Goal: Navigation & Orientation: Find specific page/section

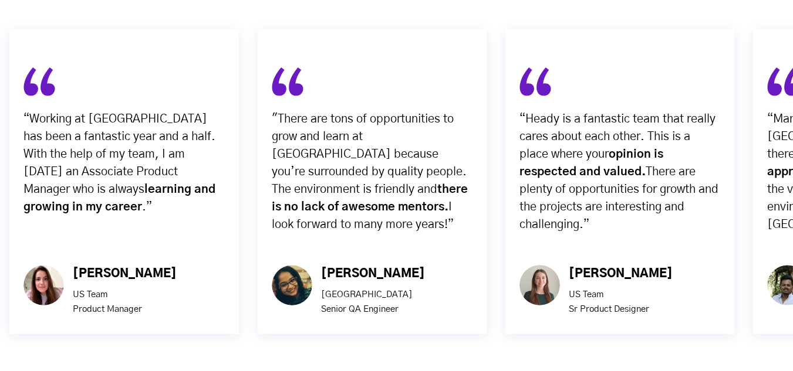
scroll to position [4589, 0]
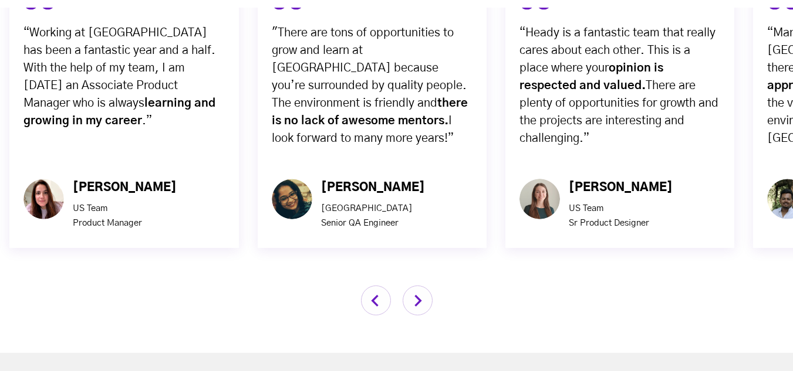
click at [413, 286] on img "button" at bounding box center [418, 301] width 30 height 30
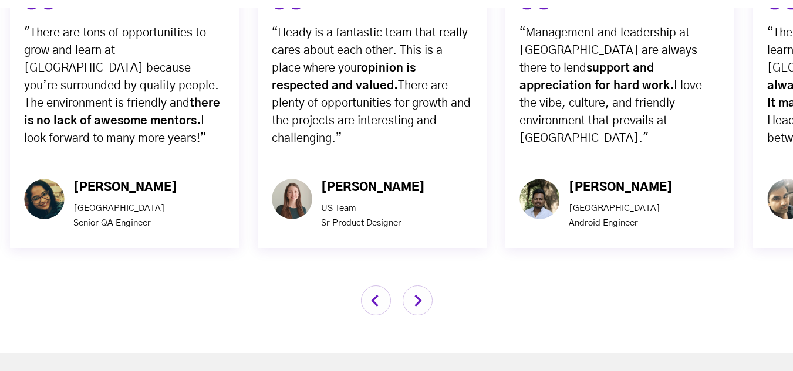
click at [368, 286] on img "button" at bounding box center [376, 301] width 30 height 30
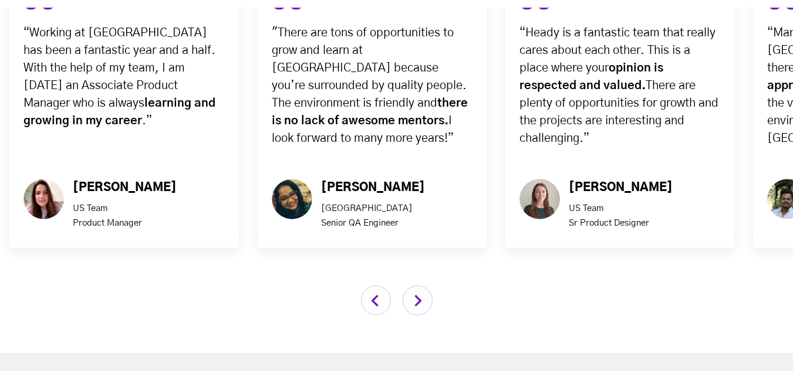
click at [425, 286] on img "button" at bounding box center [418, 301] width 30 height 30
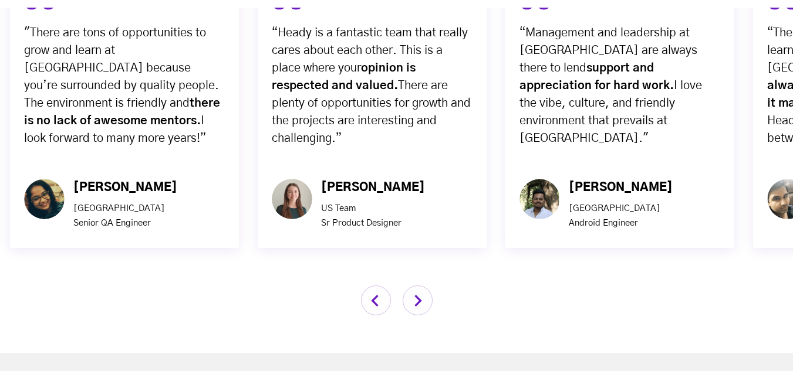
click at [425, 286] on img "button" at bounding box center [418, 301] width 30 height 30
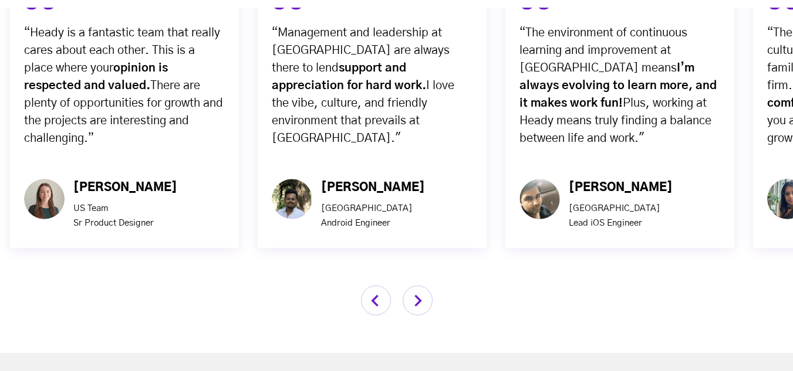
click at [425, 286] on img "button" at bounding box center [418, 301] width 30 height 30
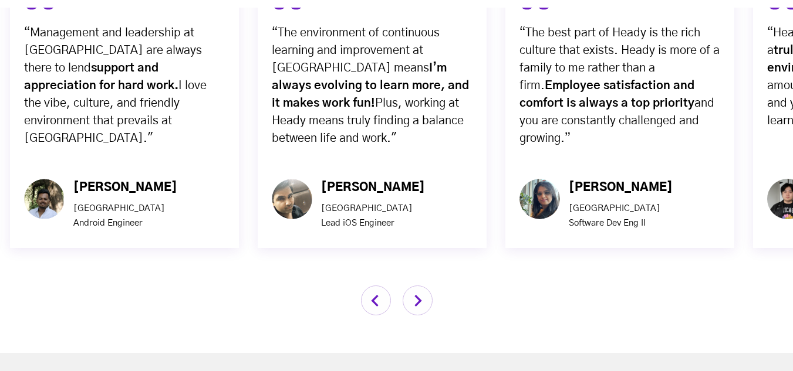
click at [425, 286] on img "button" at bounding box center [418, 301] width 30 height 30
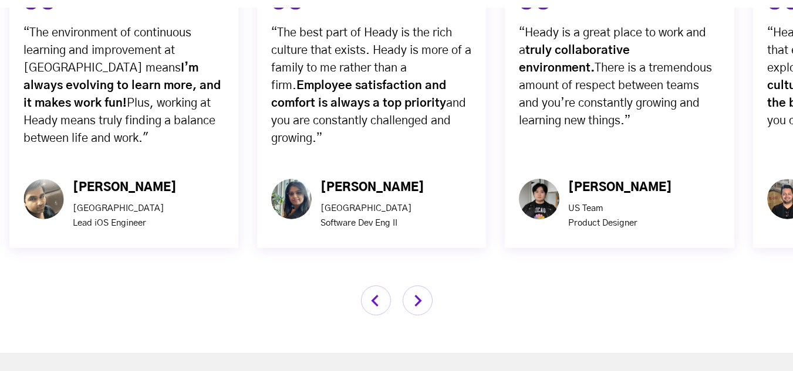
click at [425, 286] on img "button" at bounding box center [418, 301] width 30 height 30
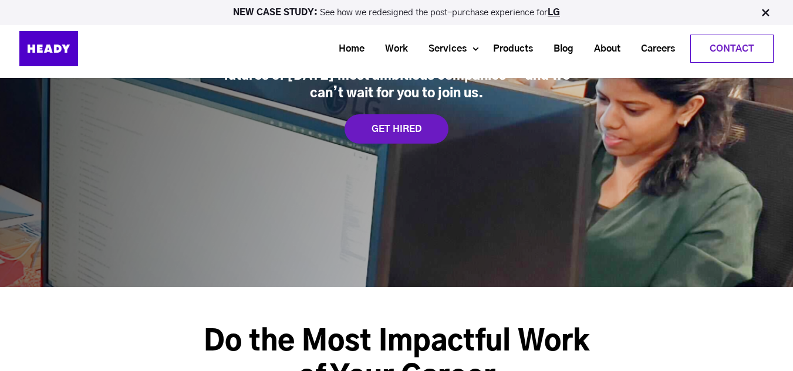
scroll to position [0, 0]
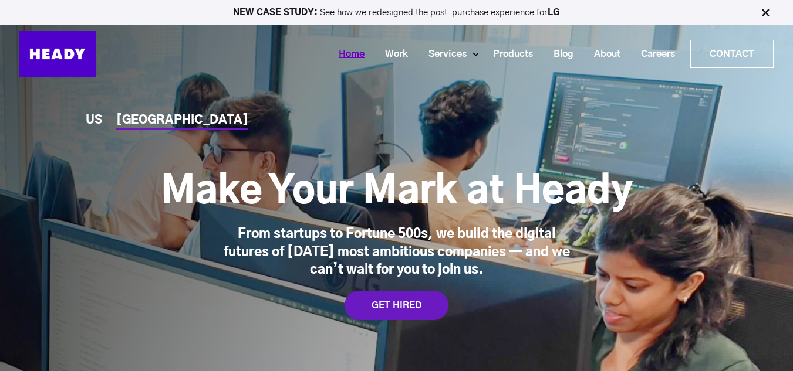
click at [344, 50] on link "Home" at bounding box center [347, 54] width 46 height 22
